Goal: Information Seeking & Learning: Learn about a topic

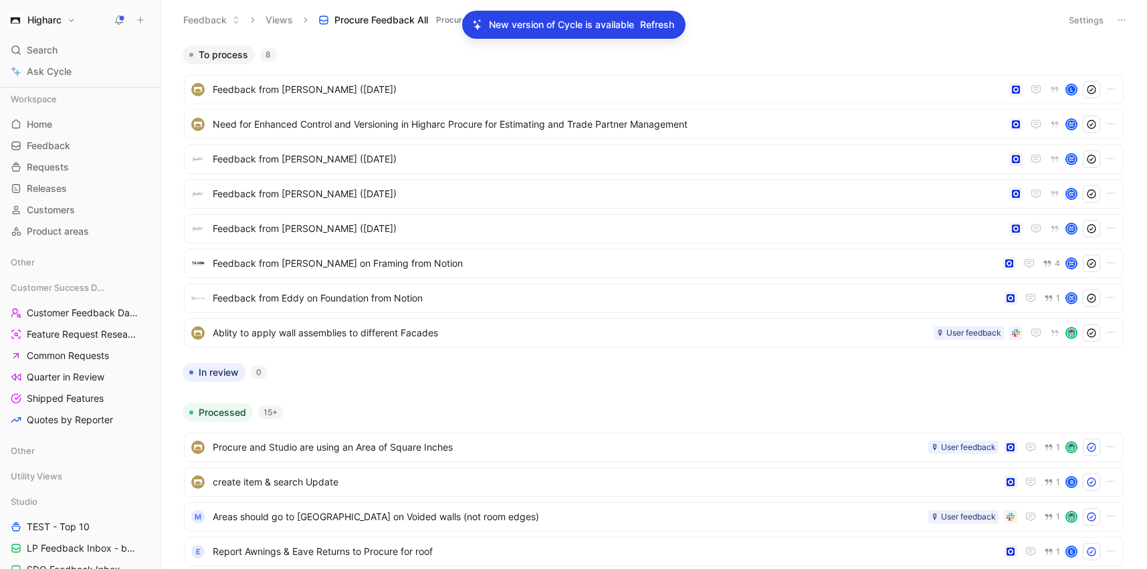
scroll to position [350, 0]
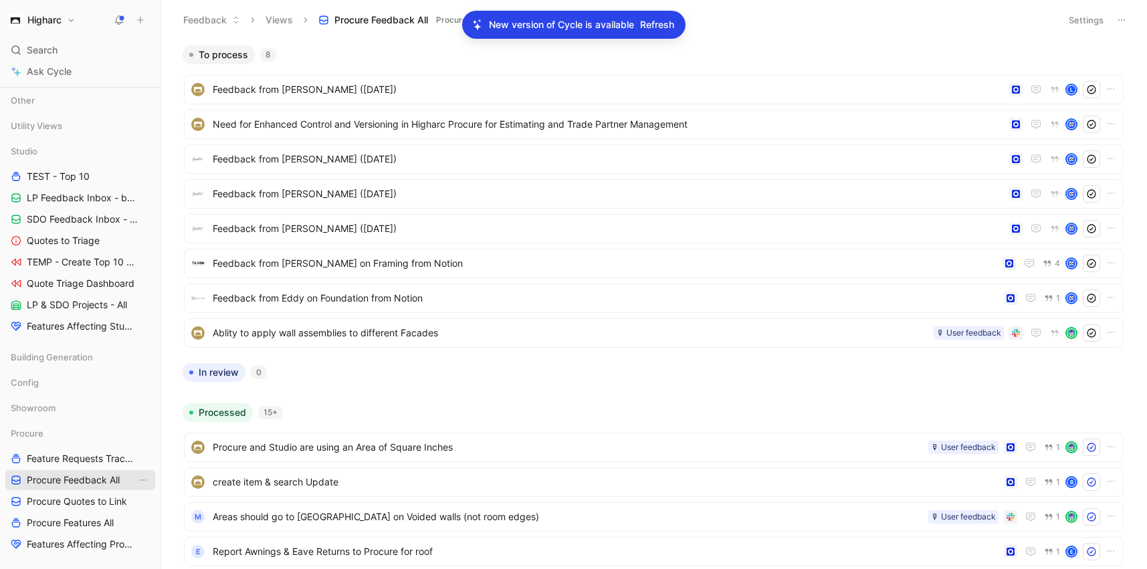
click at [75, 482] on span "Procure Feedback All" at bounding box center [73, 480] width 93 height 13
click at [551, 89] on span "Feedback from [PERSON_NAME] ([DATE])" at bounding box center [608, 90] width 791 height 16
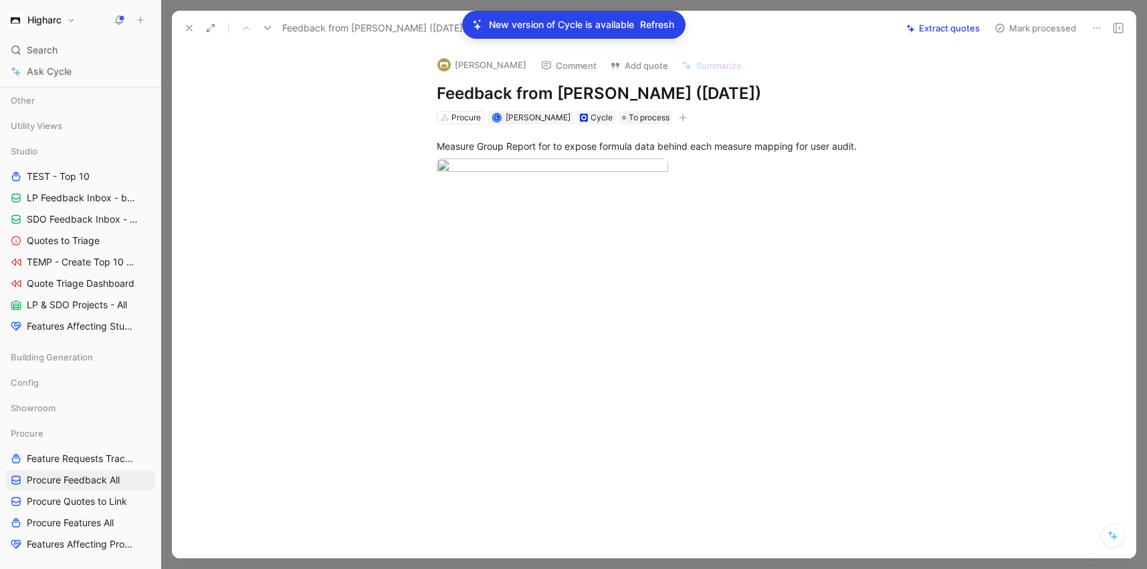
click at [191, 30] on use at bounding box center [189, 27] width 5 height 5
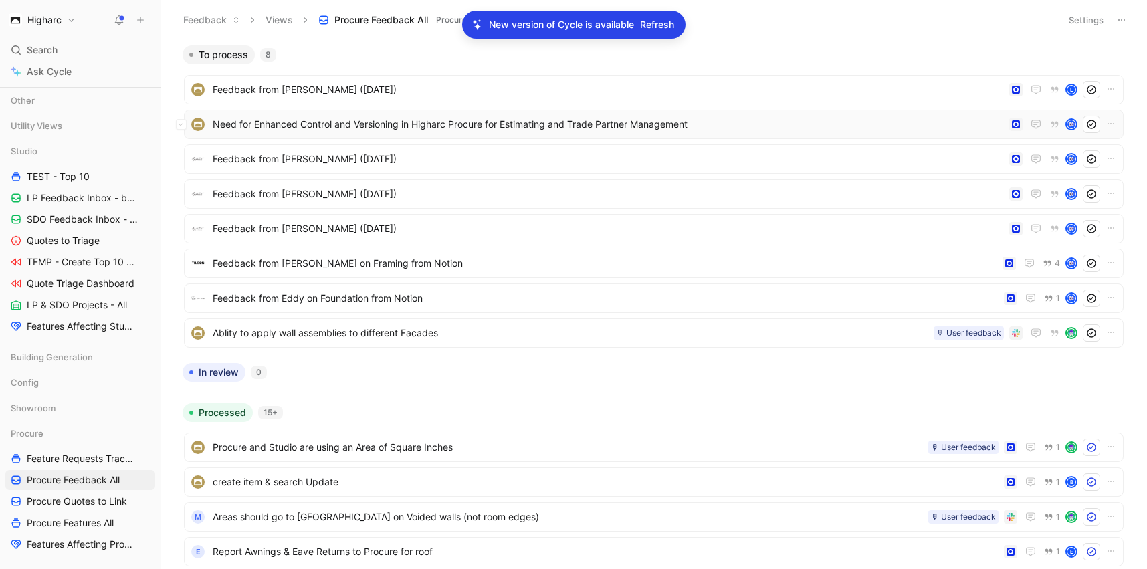
click at [548, 132] on span "Need for Enhanced Control and Versioning in Higharc Procure for Estimating and …" at bounding box center [608, 124] width 791 height 16
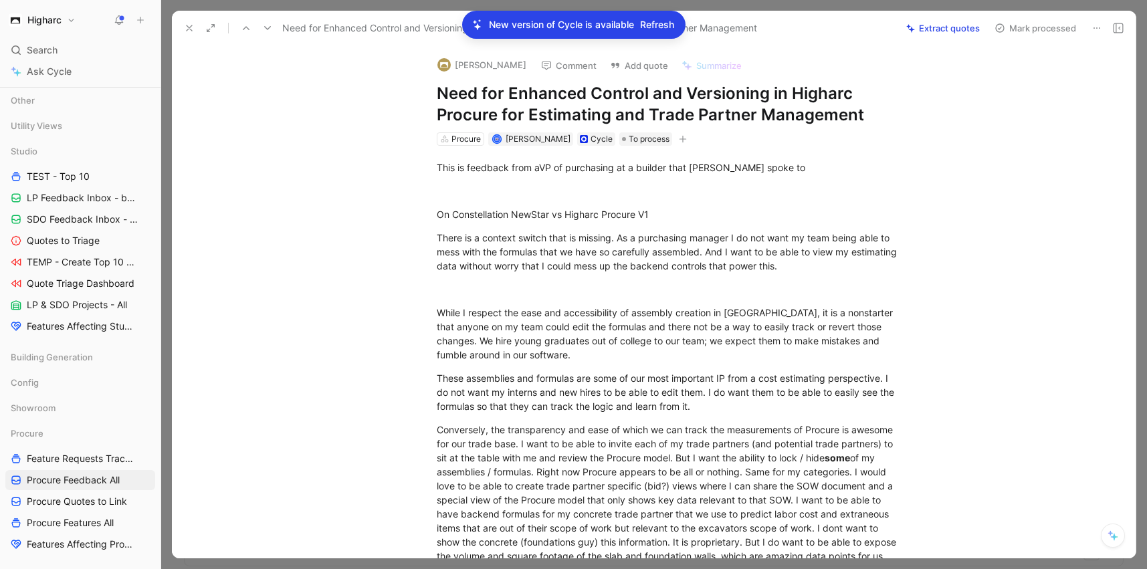
click at [185, 26] on icon at bounding box center [189, 28] width 11 height 11
